Goal: Check status: Check status

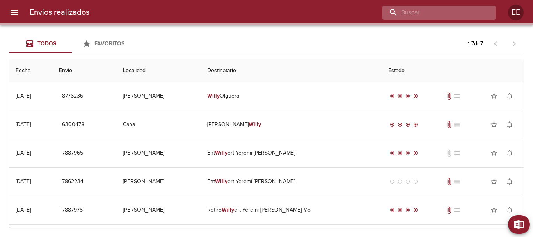
scroll to position [65, 0]
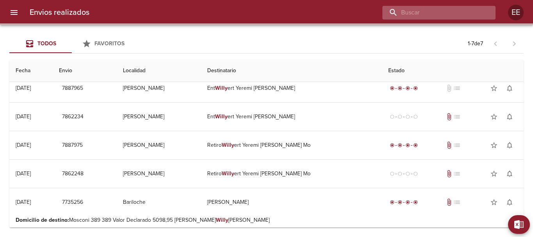
click at [456, 12] on input "buscar" at bounding box center [432, 13] width 100 height 14
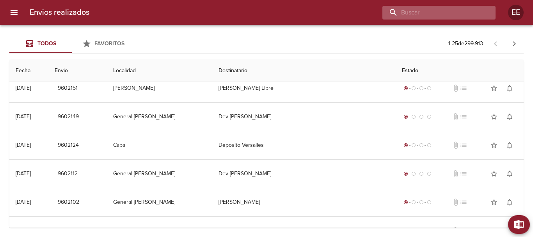
scroll to position [0, 0]
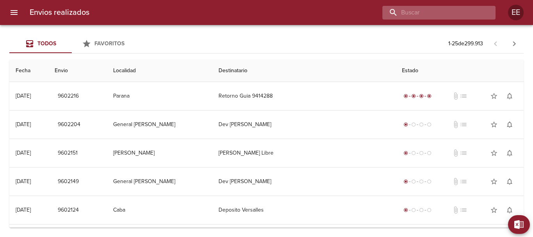
paste input "[PERSON_NAME]"
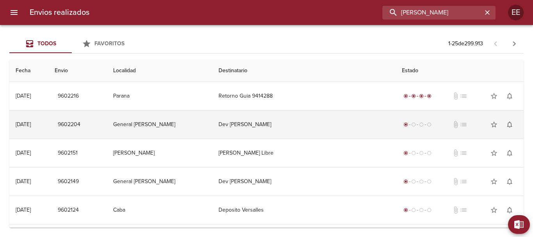
type input "[PERSON_NAME]"
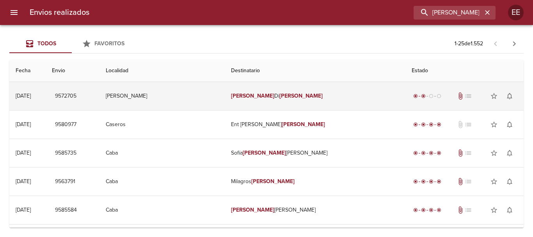
click at [295, 92] on td "[PERSON_NAME]" at bounding box center [315, 96] width 181 height 28
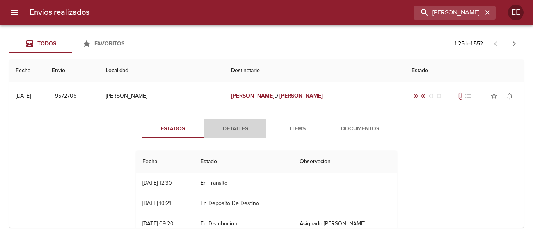
click at [240, 129] on span "Detalles" at bounding box center [235, 129] width 53 height 10
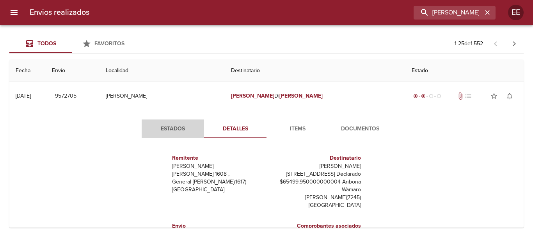
click at [169, 131] on span "Estados" at bounding box center [172, 129] width 53 height 10
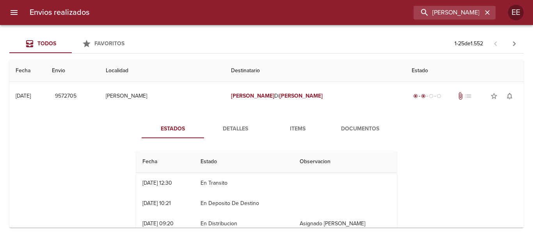
click at [234, 126] on span "Detalles" at bounding box center [235, 129] width 53 height 10
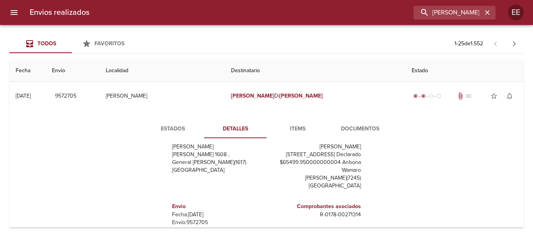
scroll to position [117, 0]
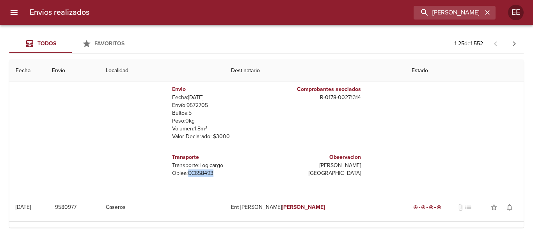
drag, startPoint x: 212, startPoint y: 174, endPoint x: 184, endPoint y: 172, distance: 27.7
click at [184, 172] on p "[PERSON_NAME]: CC658493" at bounding box center [217, 173] width 91 height 8
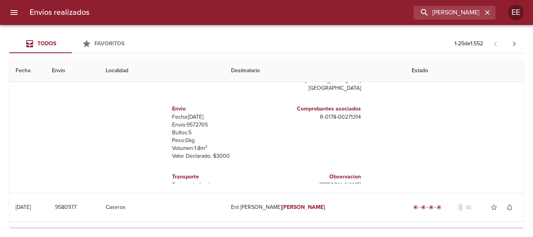
scroll to position [0, 0]
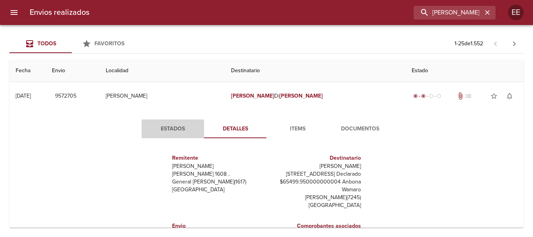
click at [167, 129] on span "Estados" at bounding box center [172, 129] width 53 height 10
